Goal: Download file/media: Obtain a digital file from the website

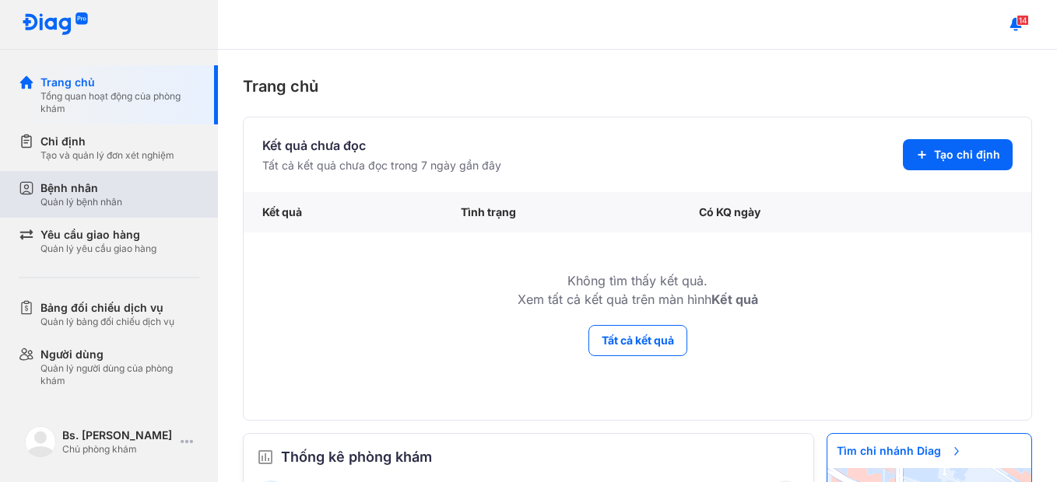
click at [107, 182] on div "Bệnh nhân" at bounding box center [81, 189] width 82 height 16
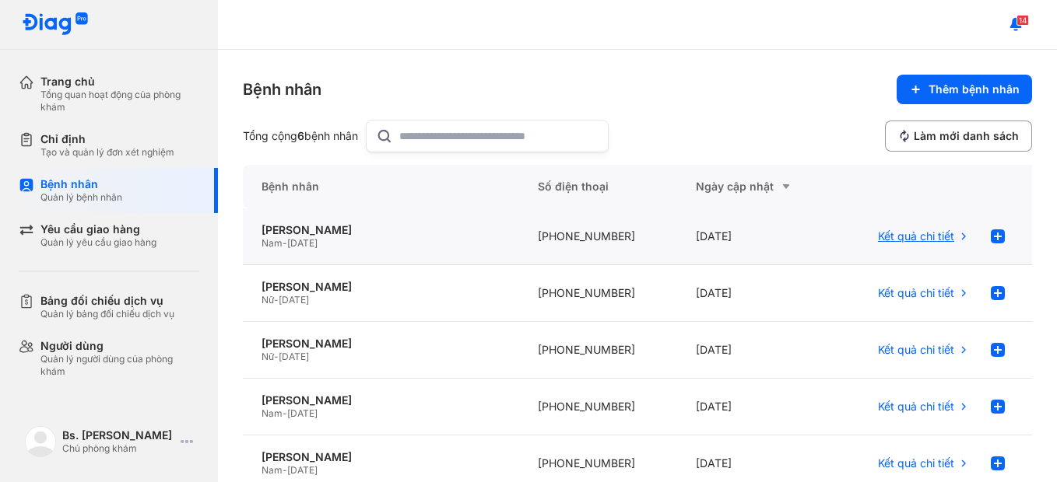
click at [898, 243] on span "Kết quả chi tiết" at bounding box center [916, 237] width 76 height 14
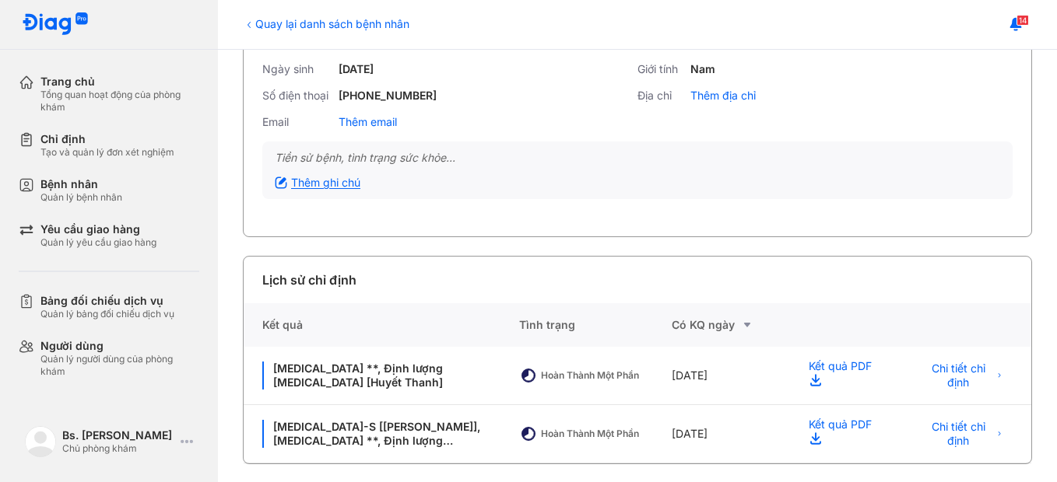
scroll to position [120, 0]
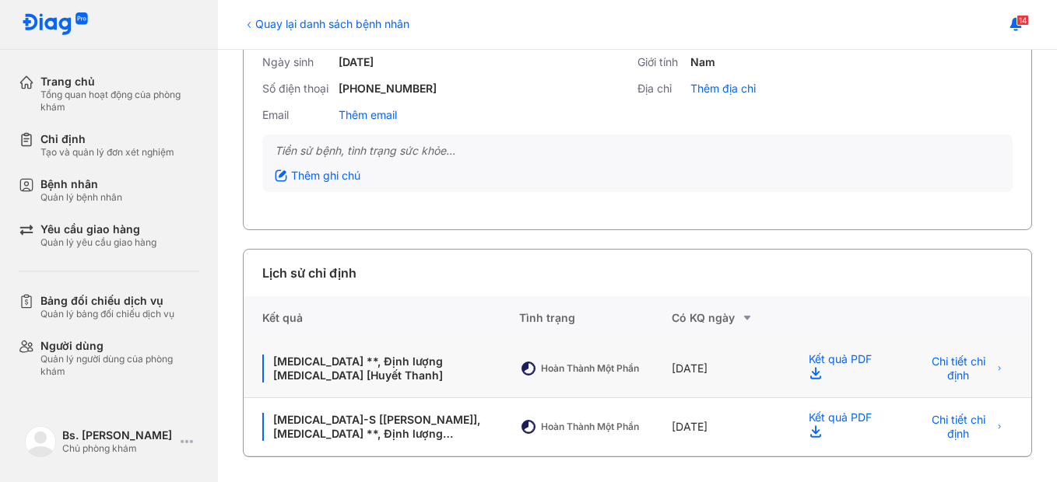
click at [837, 362] on div "Kết quả PDF" at bounding box center [843, 369] width 106 height 58
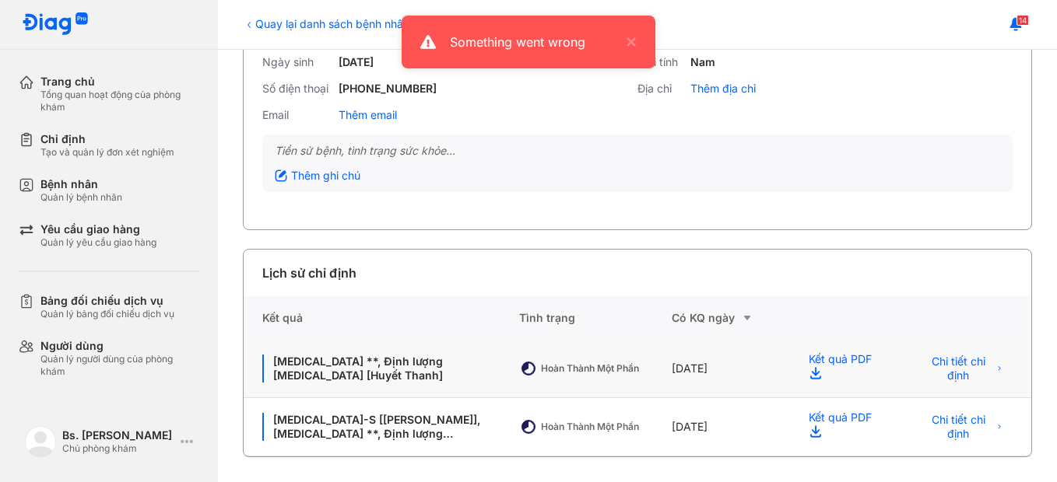
click at [810, 372] on use at bounding box center [815, 373] width 11 height 12
click at [815, 363] on div "Kết quả PDF" at bounding box center [843, 369] width 106 height 58
click at [812, 377] on icon at bounding box center [818, 376] width 19 height 19
click at [811, 413] on div "Kết quả PDF" at bounding box center [843, 427] width 106 height 58
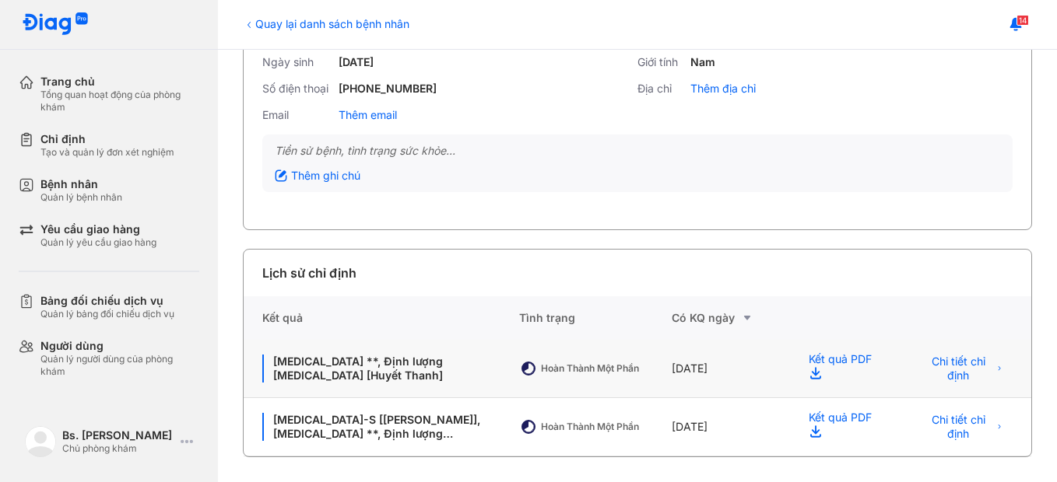
click at [810, 371] on use at bounding box center [815, 373] width 11 height 12
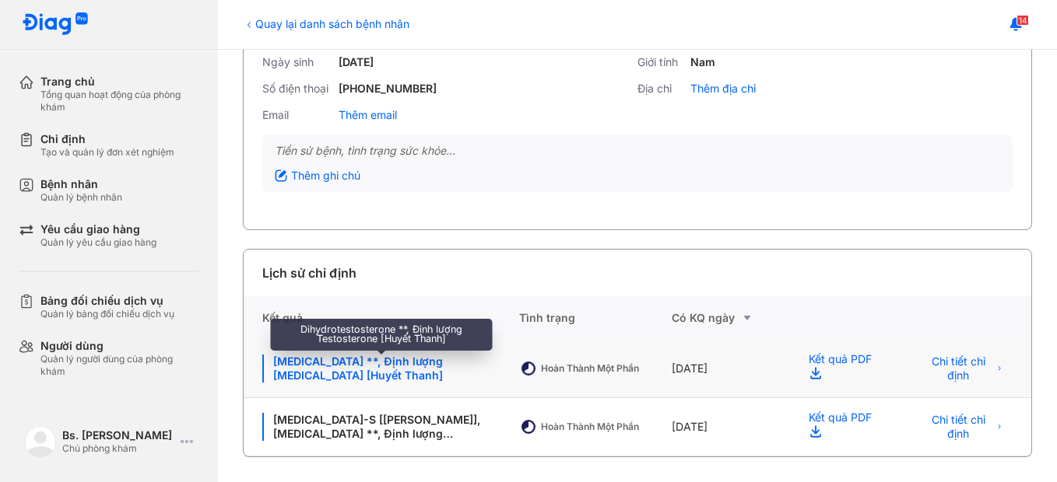
click at [367, 363] on div "Dihydrotestosterone **, Định lượng Testosterone [Huyết Thanh]" at bounding box center [381, 369] width 238 height 28
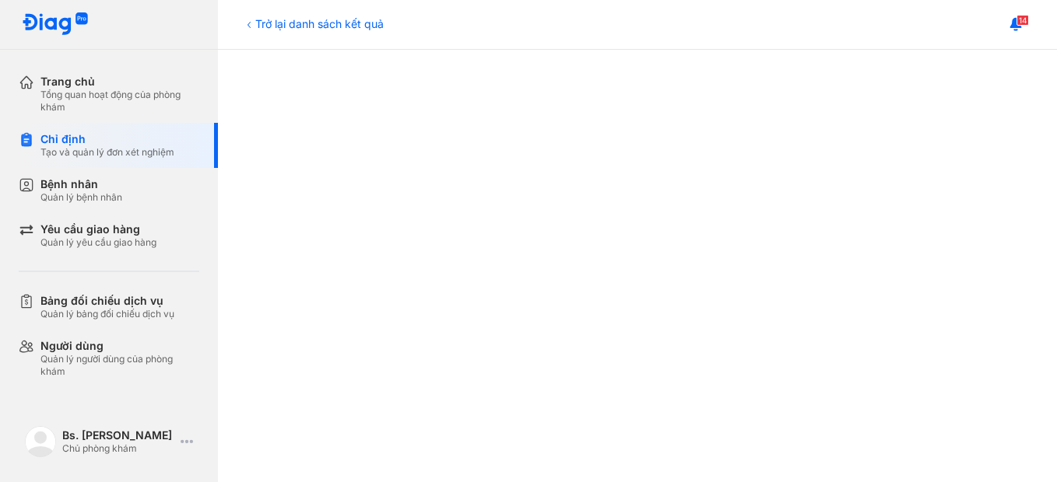
scroll to position [233, 0]
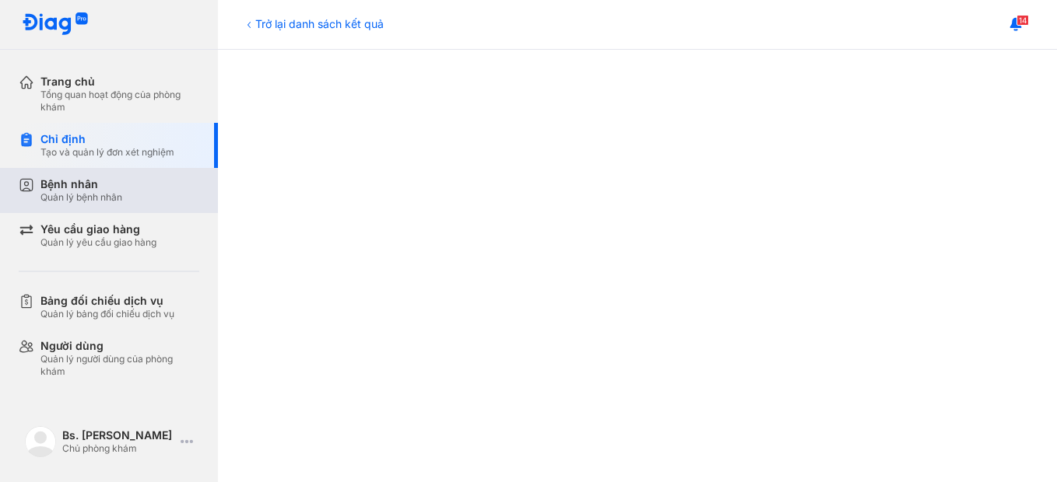
click at [146, 188] on div "Bệnh nhân Quản lý bệnh nhân" at bounding box center [119, 190] width 159 height 26
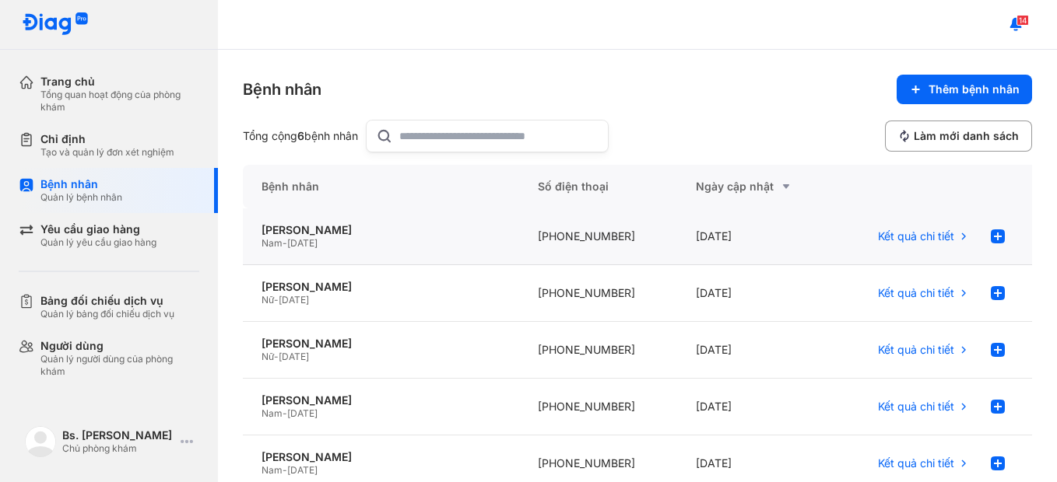
click at [584, 245] on div "[PHONE_NUMBER]" at bounding box center [598, 237] width 158 height 57
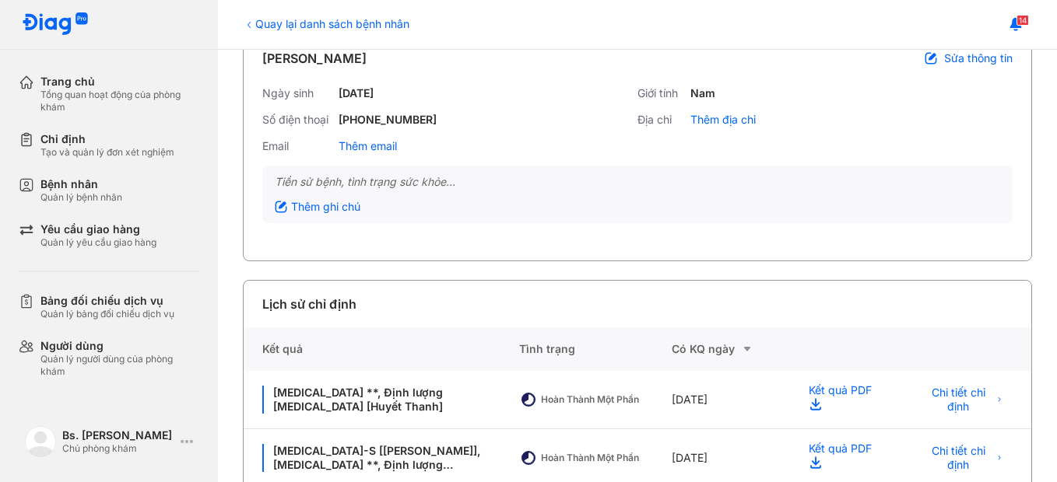
scroll to position [120, 0]
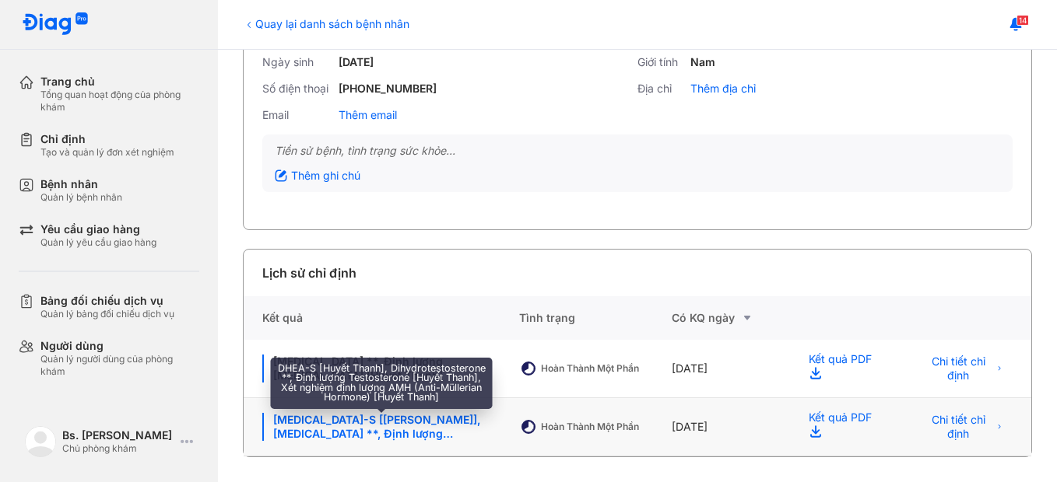
click at [454, 426] on div "[MEDICAL_DATA]-S [[PERSON_NAME]], [MEDICAL_DATA] **, Định lượng [MEDICAL_DATA] …" at bounding box center [381, 427] width 238 height 28
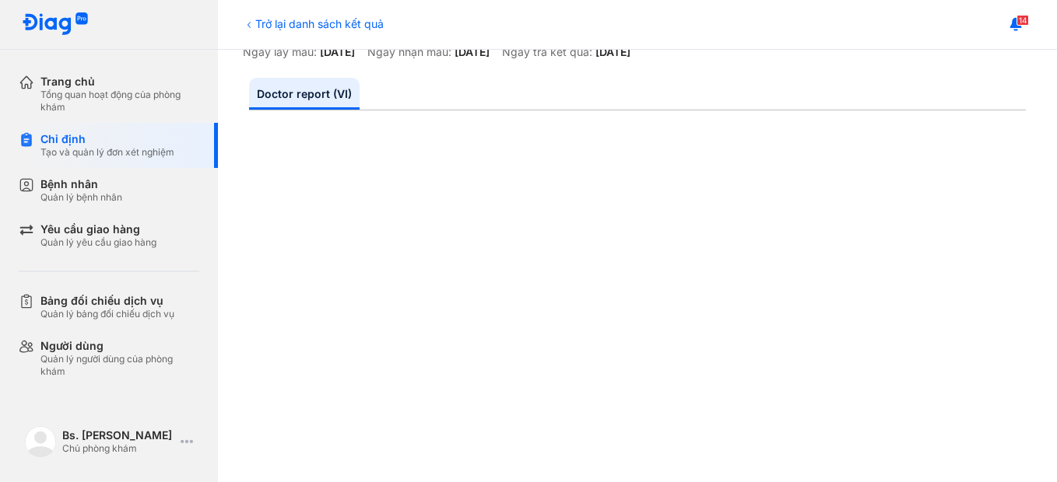
scroll to position [156, 0]
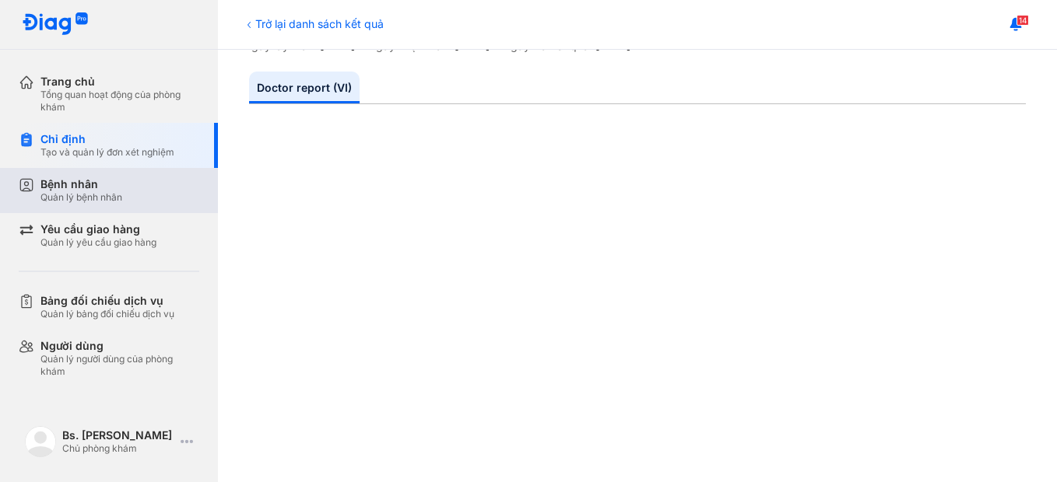
click at [136, 194] on div "Bệnh nhân Quản lý bệnh nhân" at bounding box center [119, 190] width 159 height 26
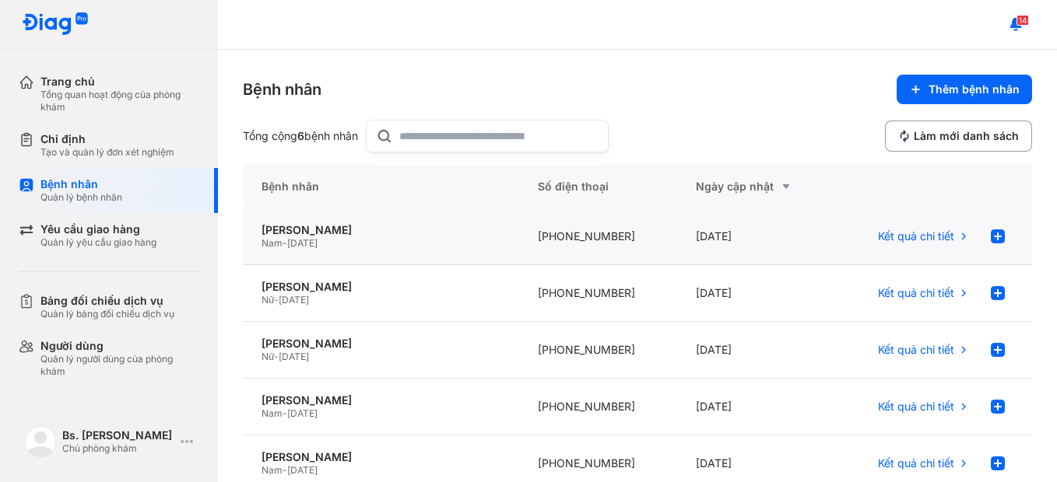
click at [604, 241] on div "[PHONE_NUMBER]" at bounding box center [598, 237] width 158 height 57
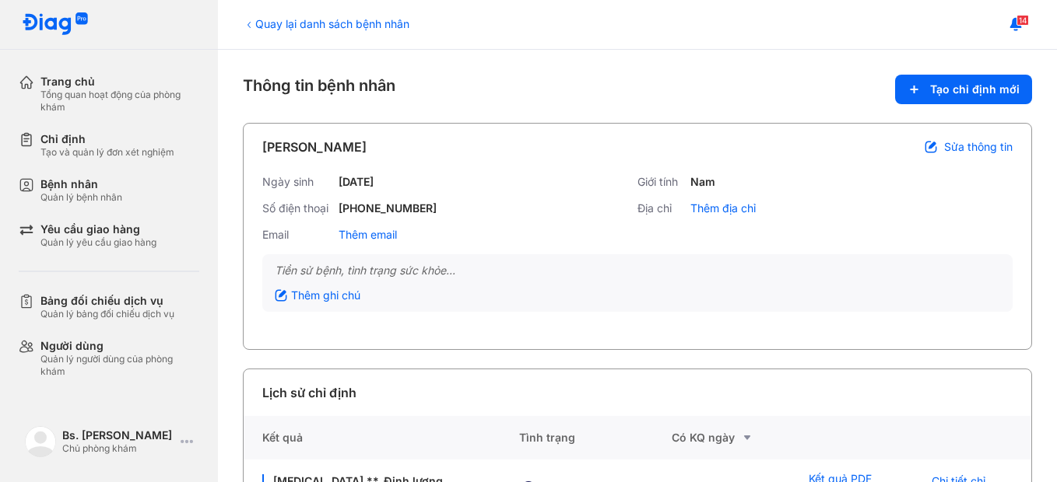
scroll to position [120, 0]
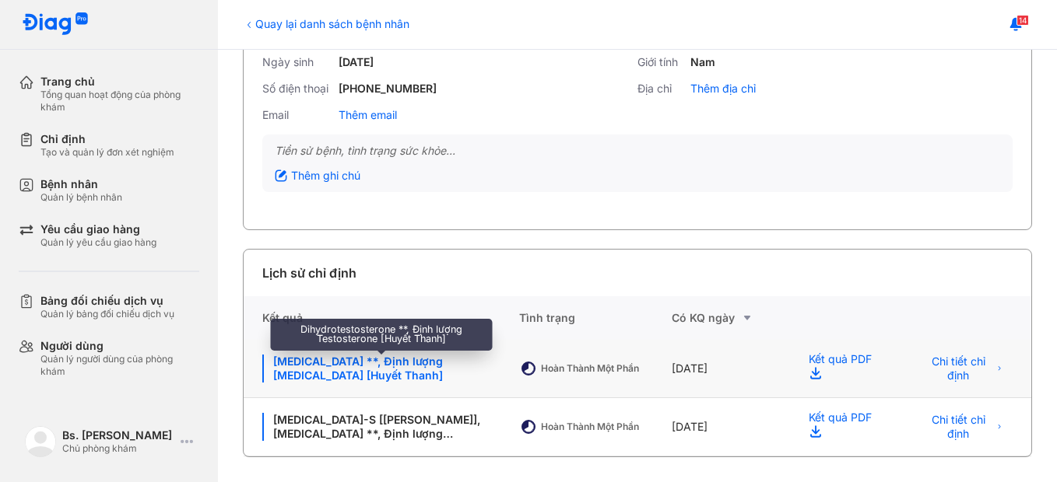
click at [440, 368] on div "Dihydrotestosterone **, Định lượng Testosterone [Huyết Thanh]" at bounding box center [381, 369] width 238 height 28
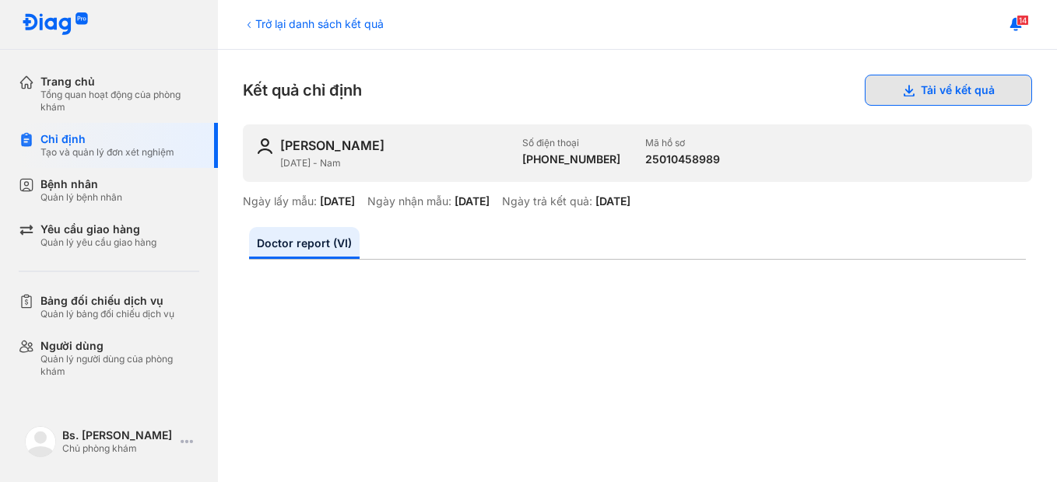
click at [935, 91] on button "Tải về kết quả" at bounding box center [948, 90] width 167 height 31
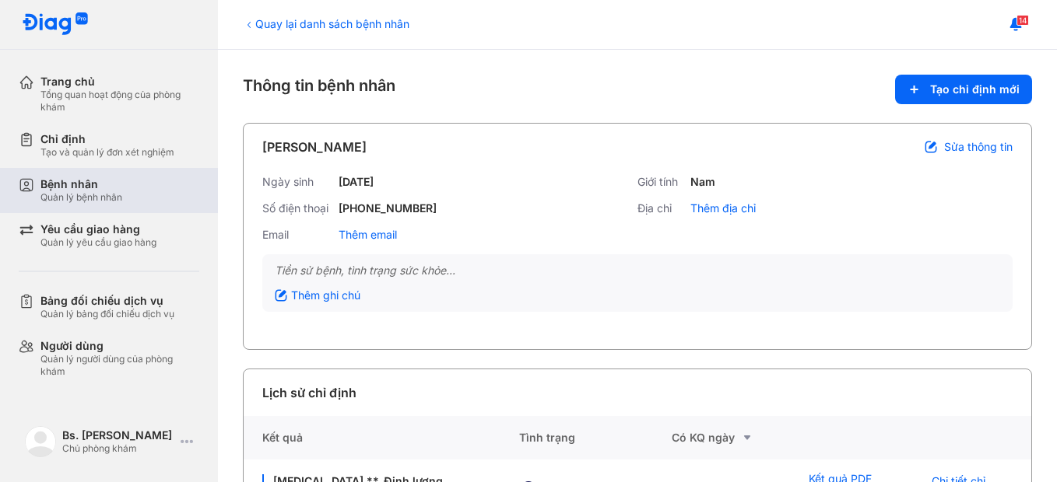
click at [124, 191] on div "Bệnh nhân Quản lý bệnh nhân" at bounding box center [119, 190] width 159 height 26
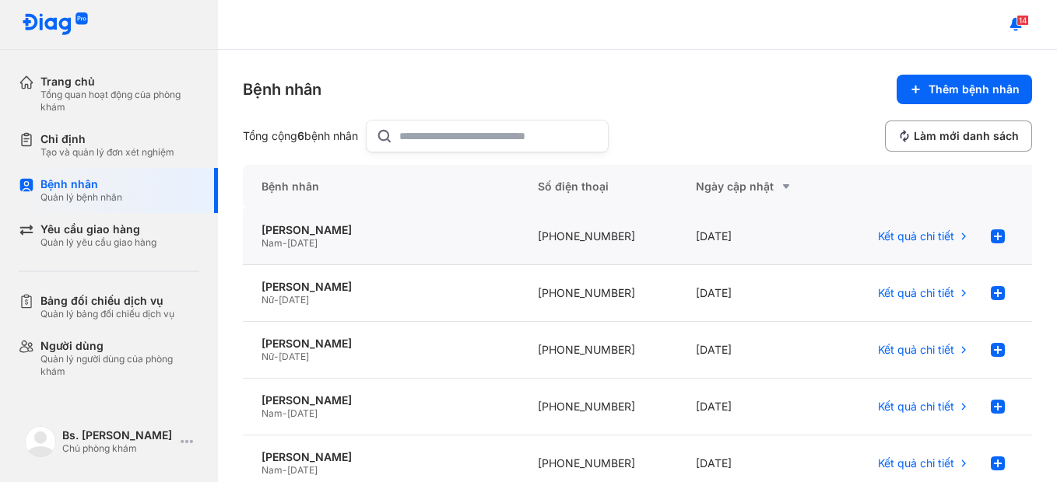
click at [485, 242] on div "Nam - 29/06/2014" at bounding box center [380, 243] width 239 height 12
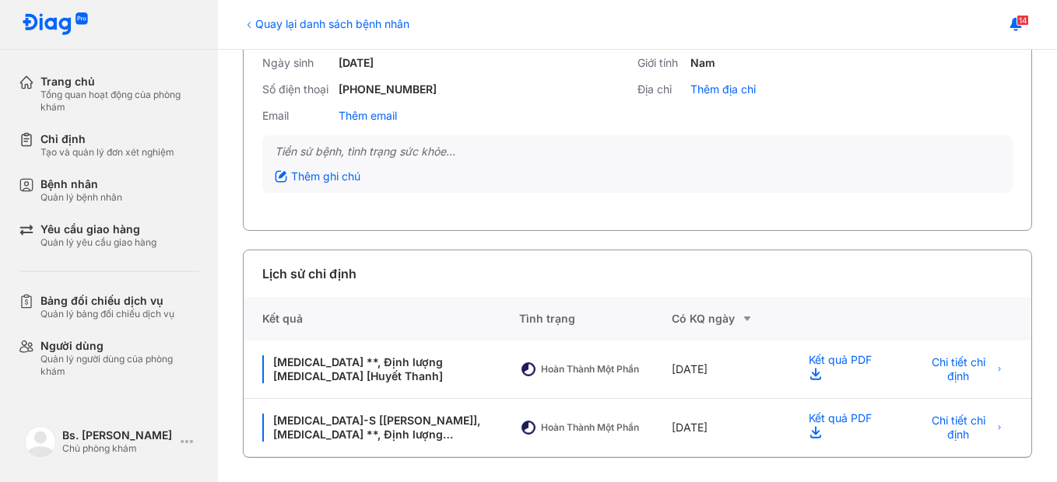
scroll to position [120, 0]
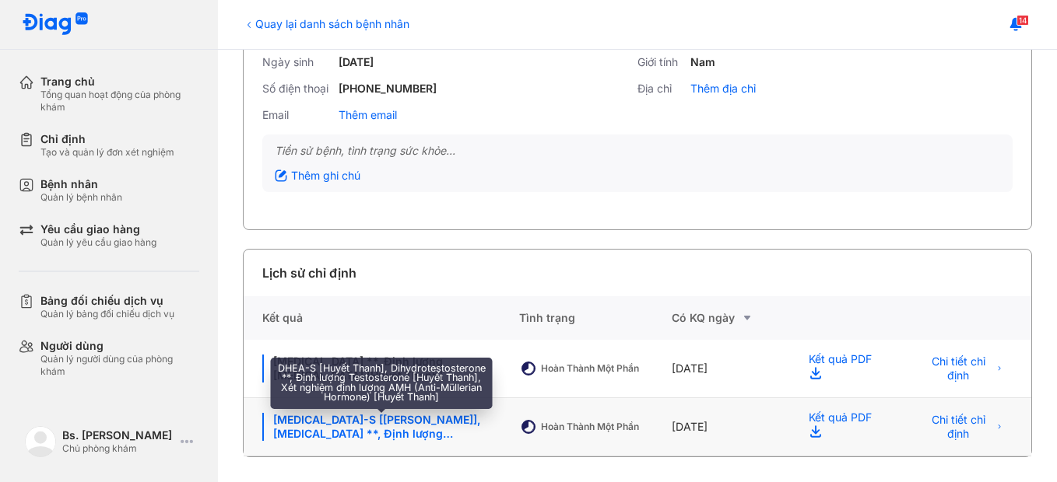
click at [384, 425] on div "[MEDICAL_DATA]-S [[PERSON_NAME]], [MEDICAL_DATA] **, Định lượng [MEDICAL_DATA] …" at bounding box center [381, 427] width 238 height 28
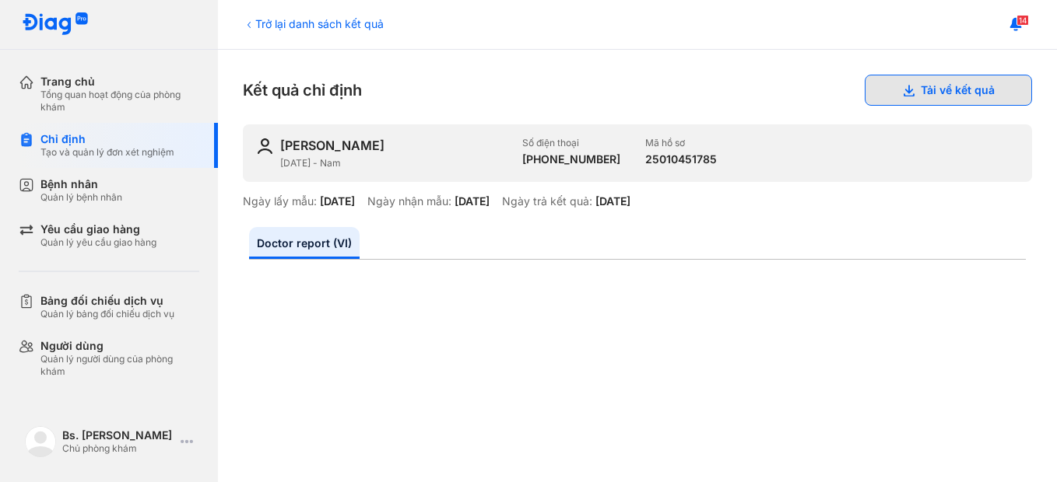
click at [967, 93] on button "Tải về kết quả" at bounding box center [948, 90] width 167 height 31
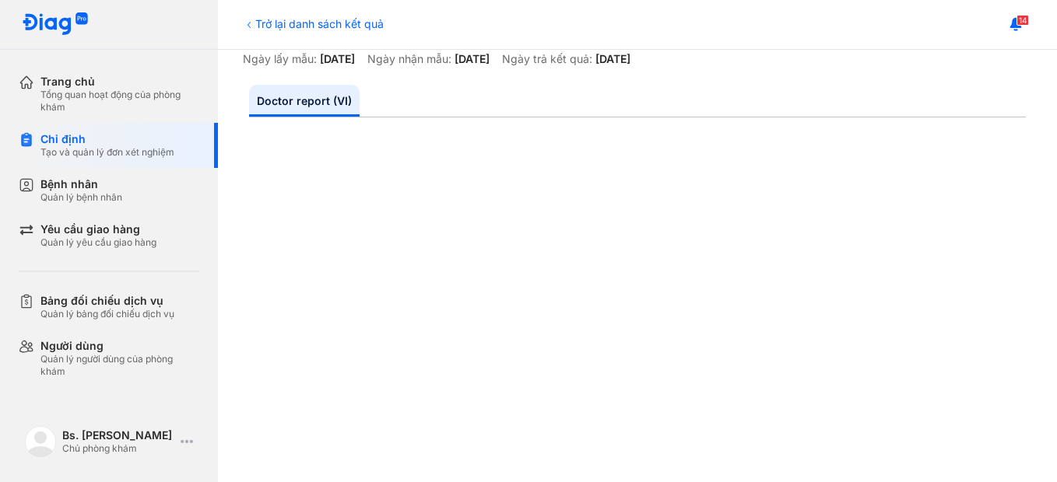
scroll to position [233, 0]
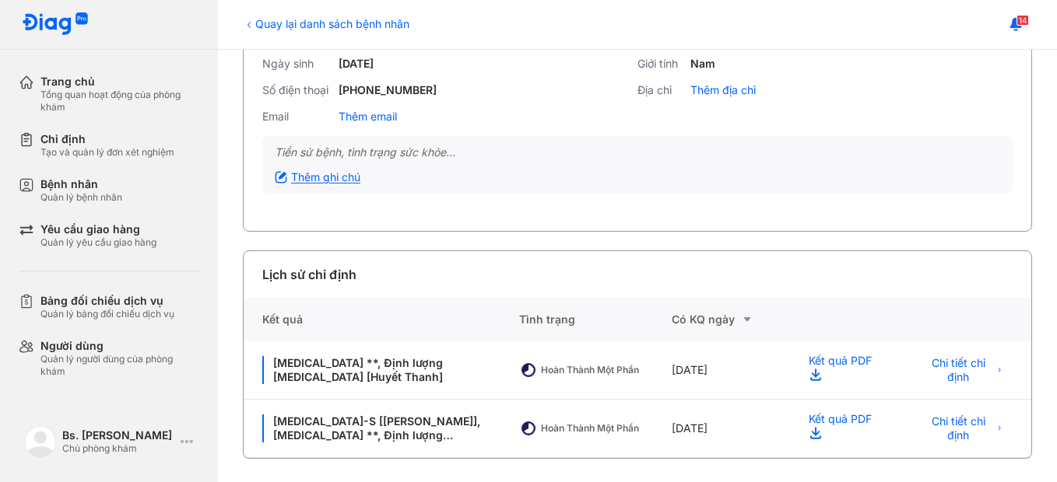
scroll to position [120, 0]
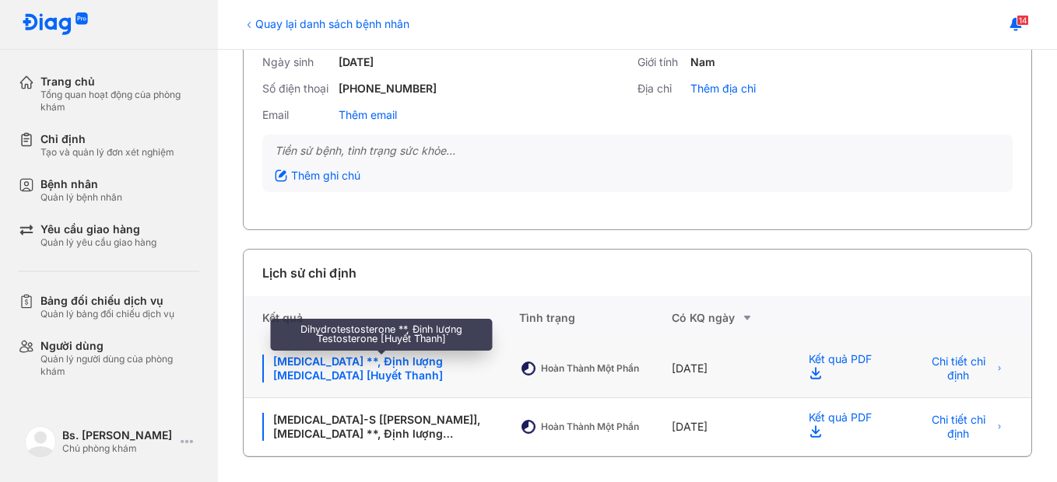
click at [359, 380] on div "[MEDICAL_DATA] **, Định lượng [MEDICAL_DATA] [Huyết Thanh]" at bounding box center [381, 369] width 238 height 28
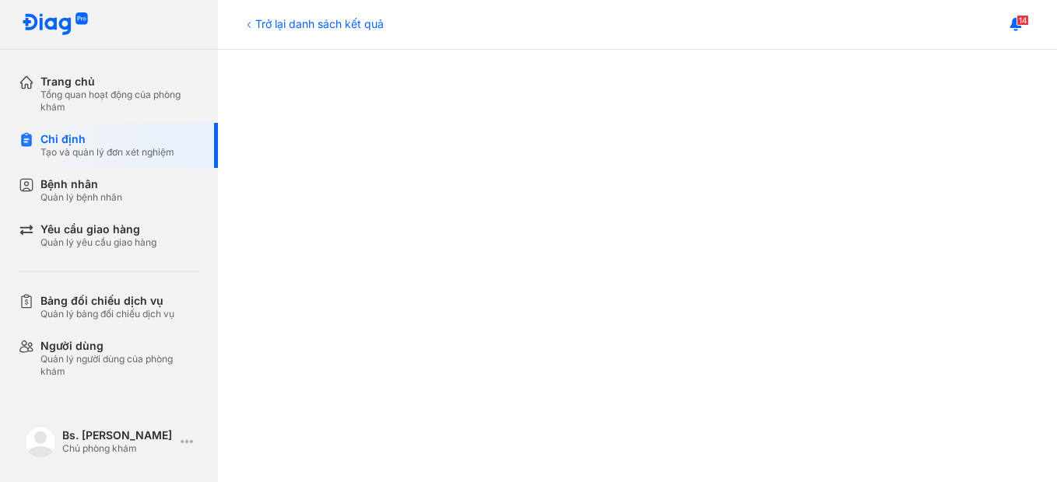
scroll to position [303, 0]
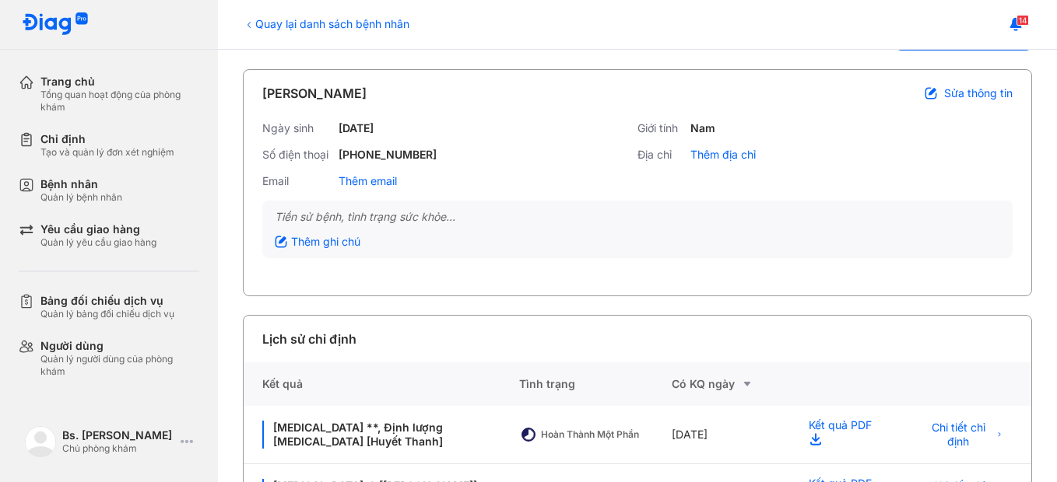
scroll to position [120, 0]
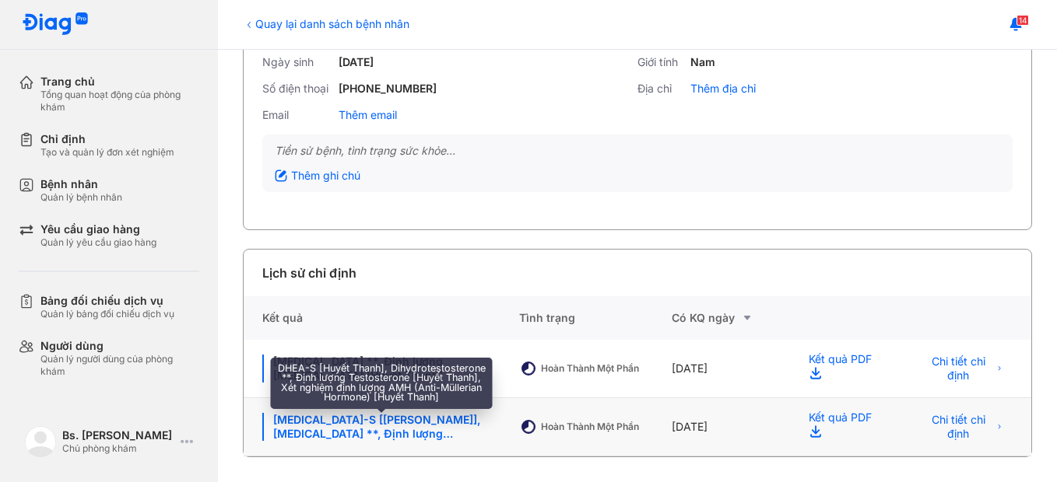
click at [307, 435] on div "DHEA-S [Huyết Thanh], Dihydrotestosterone **, Định lượng Testosterone [Huyết Th…" at bounding box center [381, 427] width 238 height 28
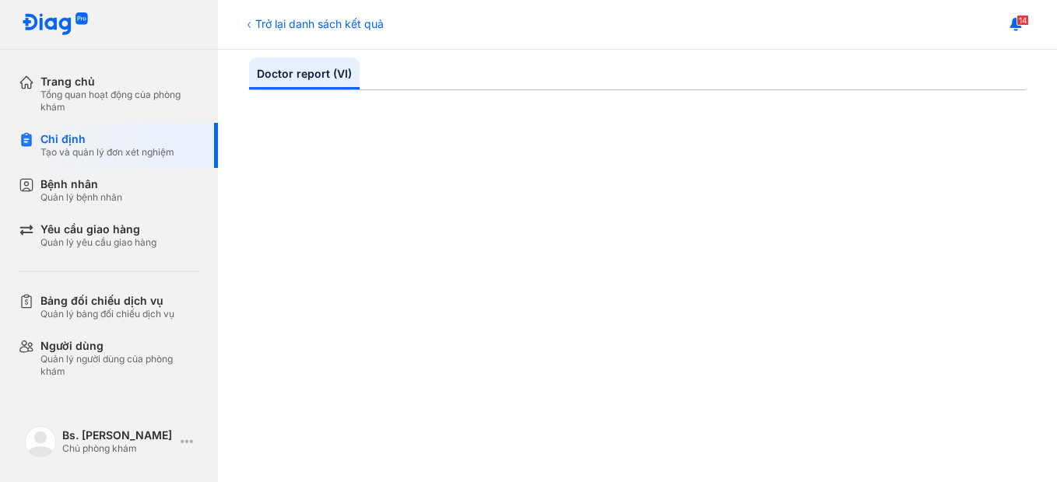
scroll to position [233, 0]
